Goal: Transaction & Acquisition: Purchase product/service

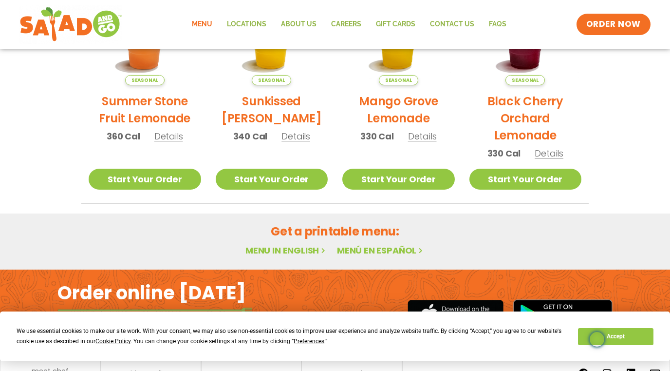
scroll to position [595, 0]
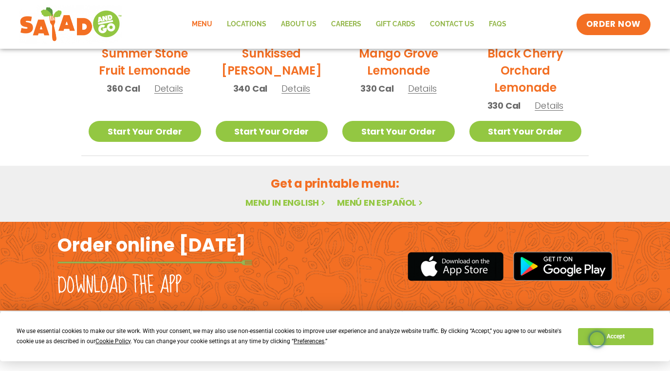
click at [345, 187] on h2 "Get a printable menu:" at bounding box center [335, 183] width 508 height 17
click at [298, 206] on link "Menu in English" at bounding box center [287, 202] width 82 height 12
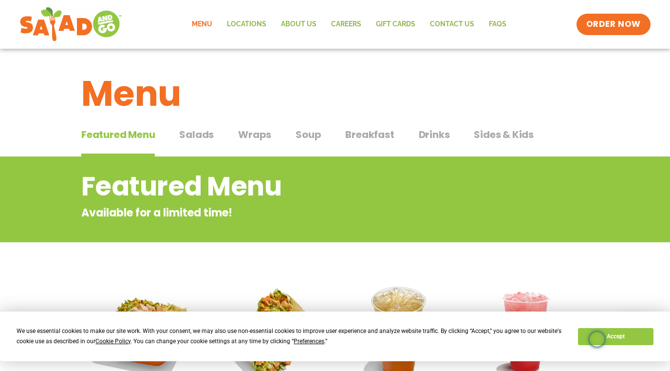
click at [369, 137] on span "Breakfast" at bounding box center [369, 134] width 49 height 15
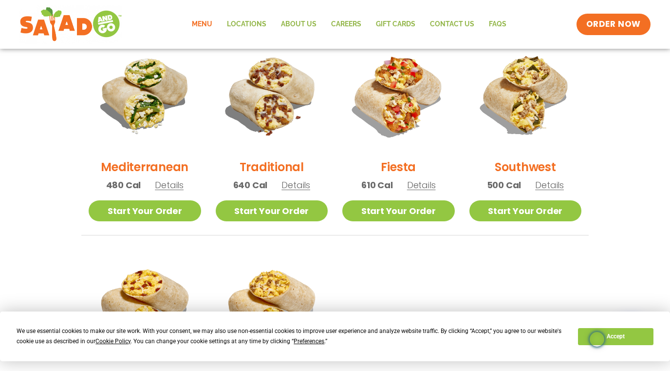
scroll to position [268, 0]
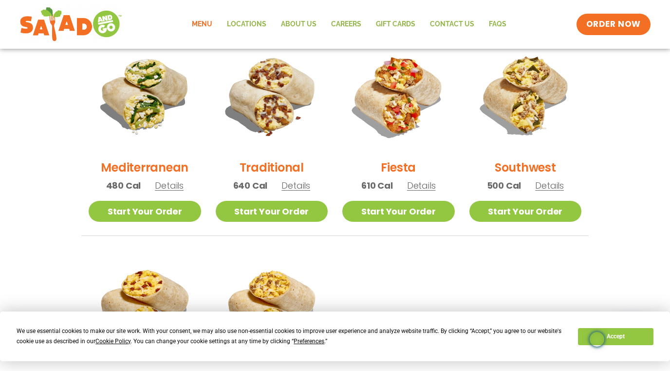
click at [166, 188] on span "Details" at bounding box center [169, 185] width 29 height 12
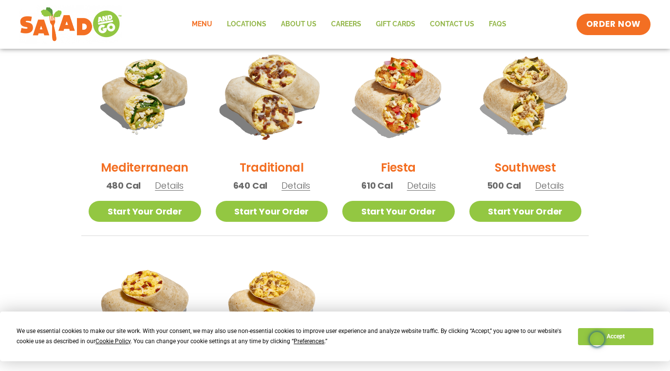
click at [276, 133] on img at bounding box center [272, 95] width 132 height 132
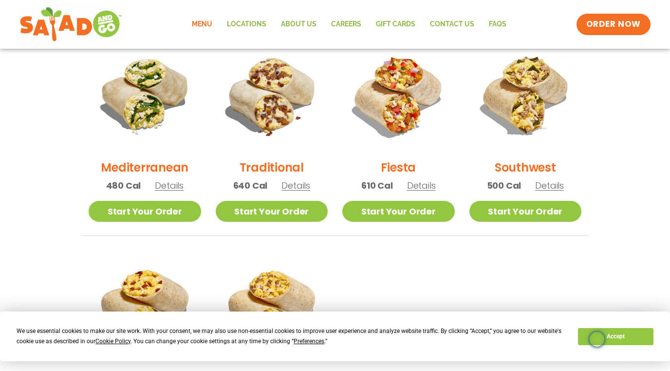
click at [405, 167] on h2 "Fiesta" at bounding box center [398, 167] width 35 height 17
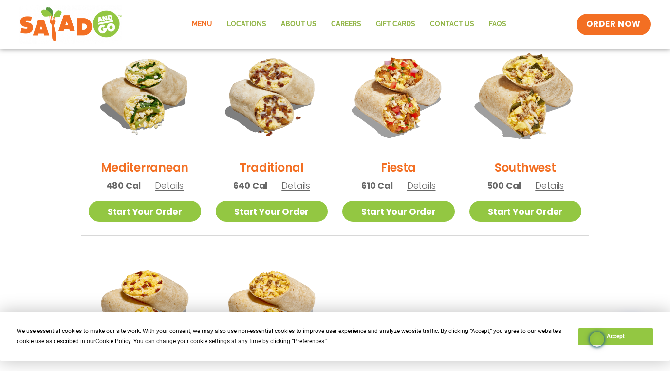
click at [527, 115] on img at bounding box center [525, 95] width 132 height 132
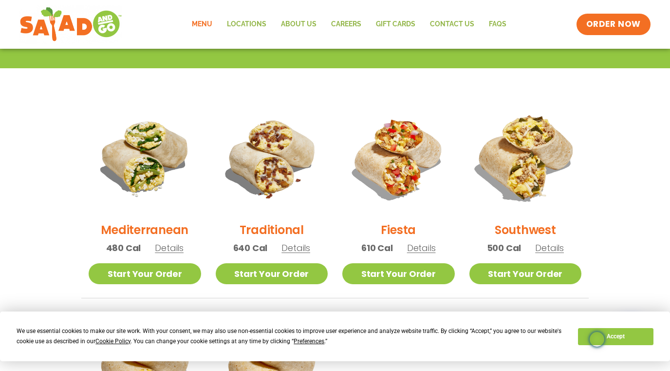
scroll to position [0, 0]
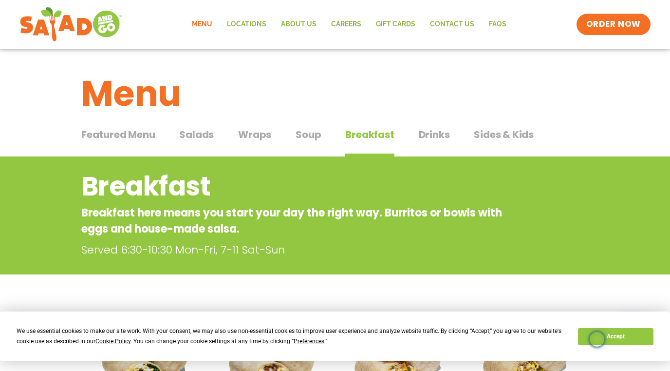
click at [137, 140] on span "Featured Menu" at bounding box center [118, 134] width 74 height 15
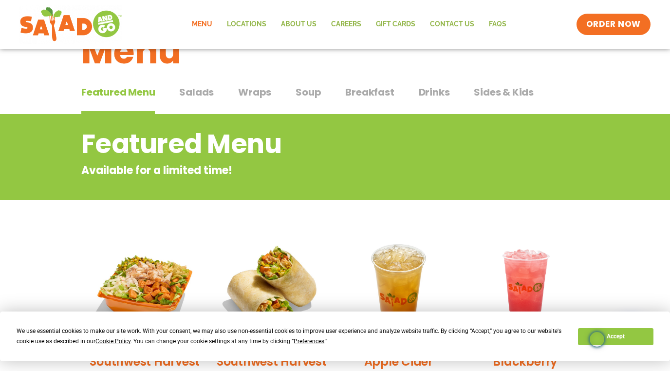
scroll to position [42, 0]
click at [310, 92] on span "Soup" at bounding box center [308, 92] width 25 height 15
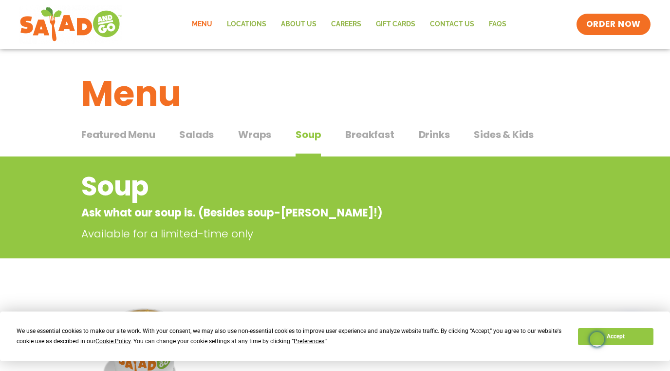
click at [374, 137] on span "Breakfast" at bounding box center [369, 134] width 49 height 15
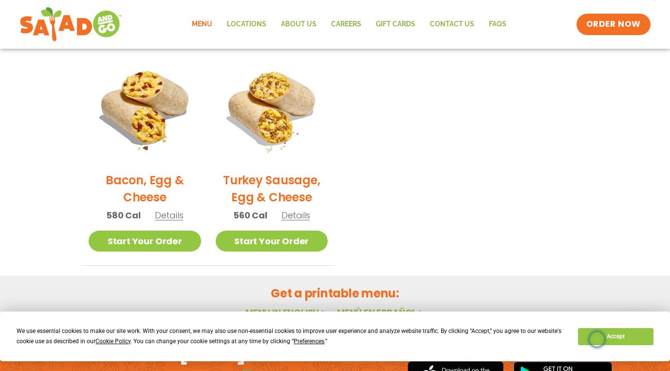
scroll to position [466, 0]
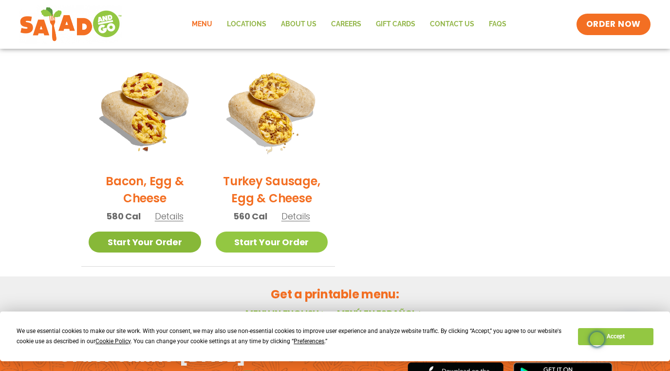
click at [143, 238] on link "Start Your Order" at bounding box center [145, 241] width 113 height 21
